Goal: Find specific page/section: Find specific page/section

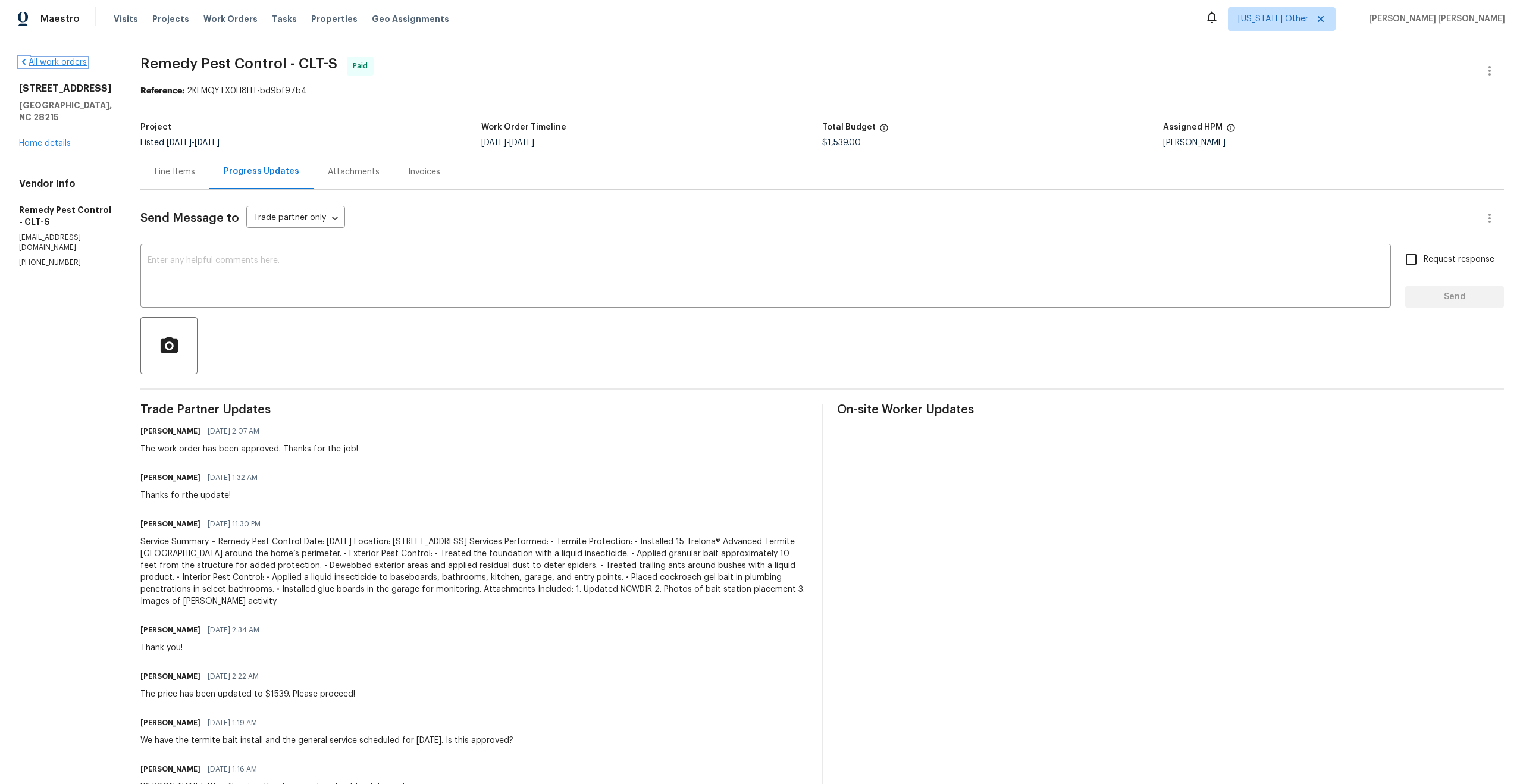
click at [41, 62] on link "All work orders" at bounding box center [53, 63] width 68 height 9
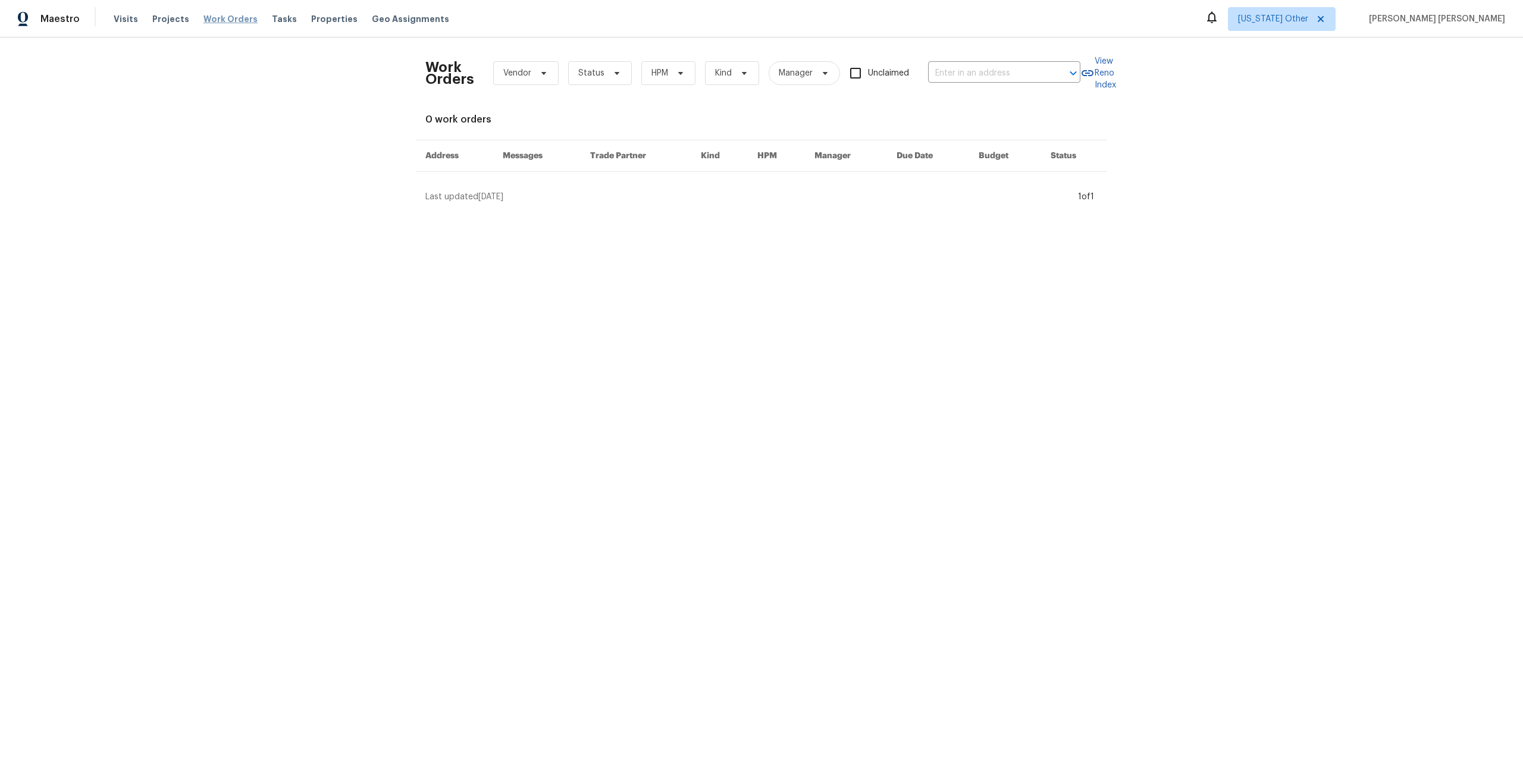
click at [232, 21] on span "Work Orders" at bounding box center [230, 19] width 54 height 12
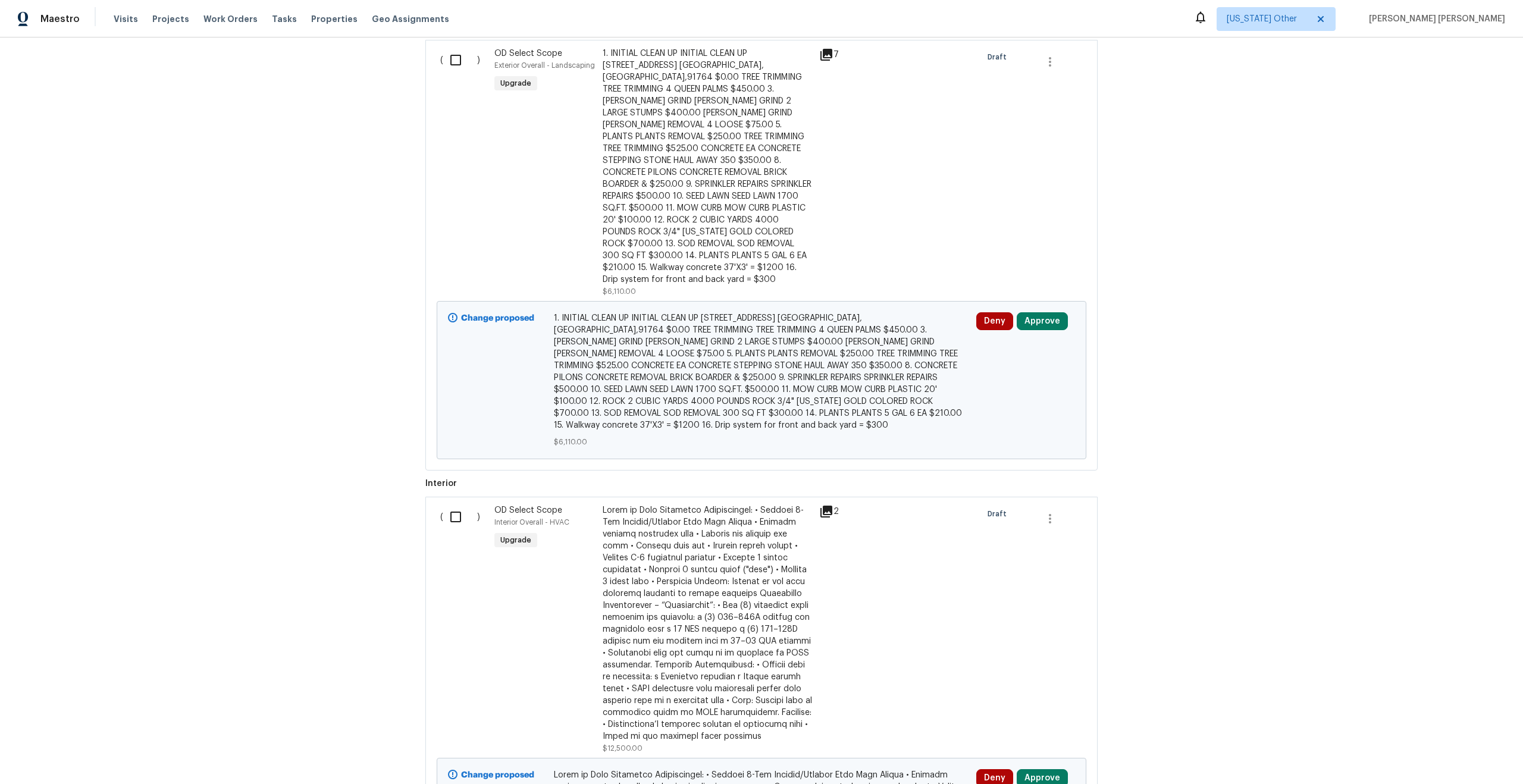
scroll to position [545, 0]
